Goal: Find contact information: Find contact information

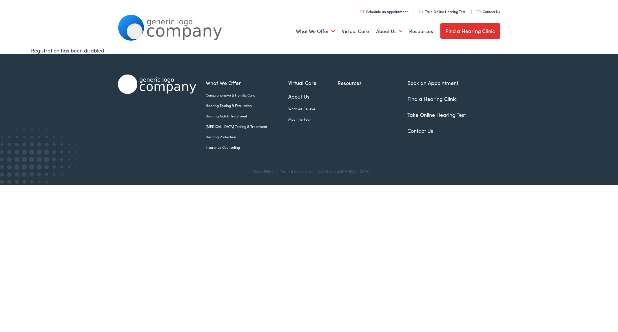
click at [488, 13] on link "Contact Us" at bounding box center [488, 11] width 23 height 5
